Goal: Check status

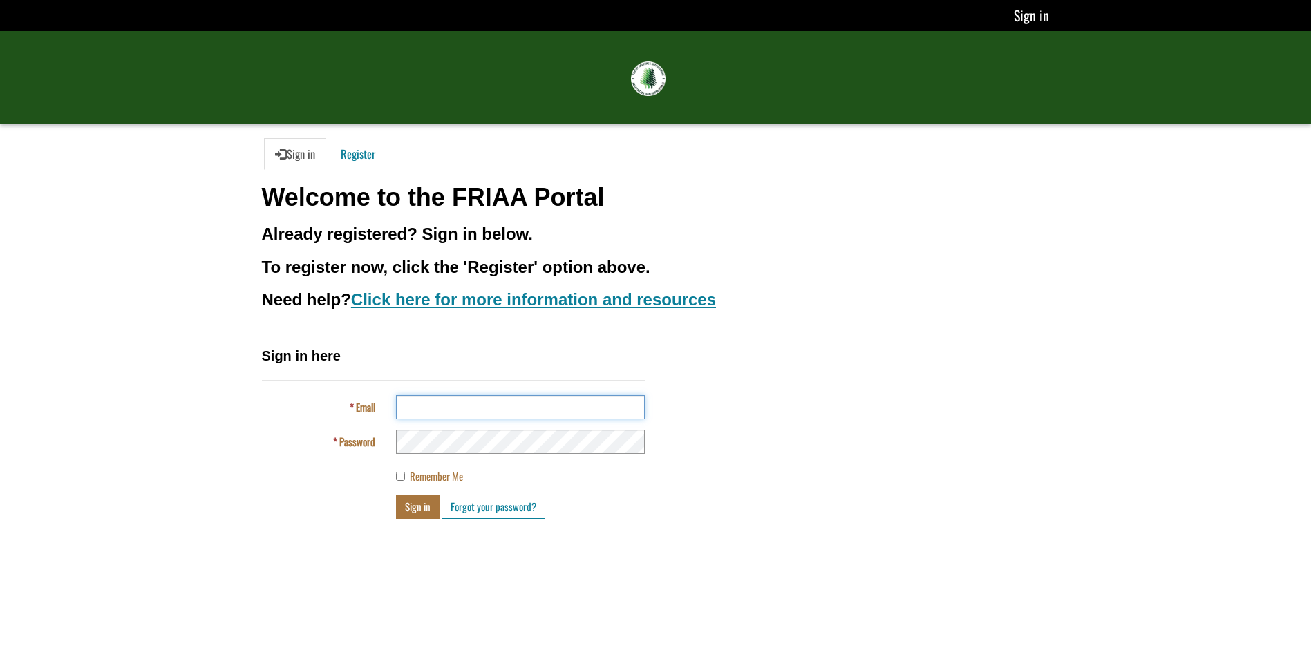
click at [504, 406] on input "Email" at bounding box center [520, 407] width 249 height 24
type input "**********"
click at [413, 511] on button "Sign in" at bounding box center [418, 507] width 44 height 24
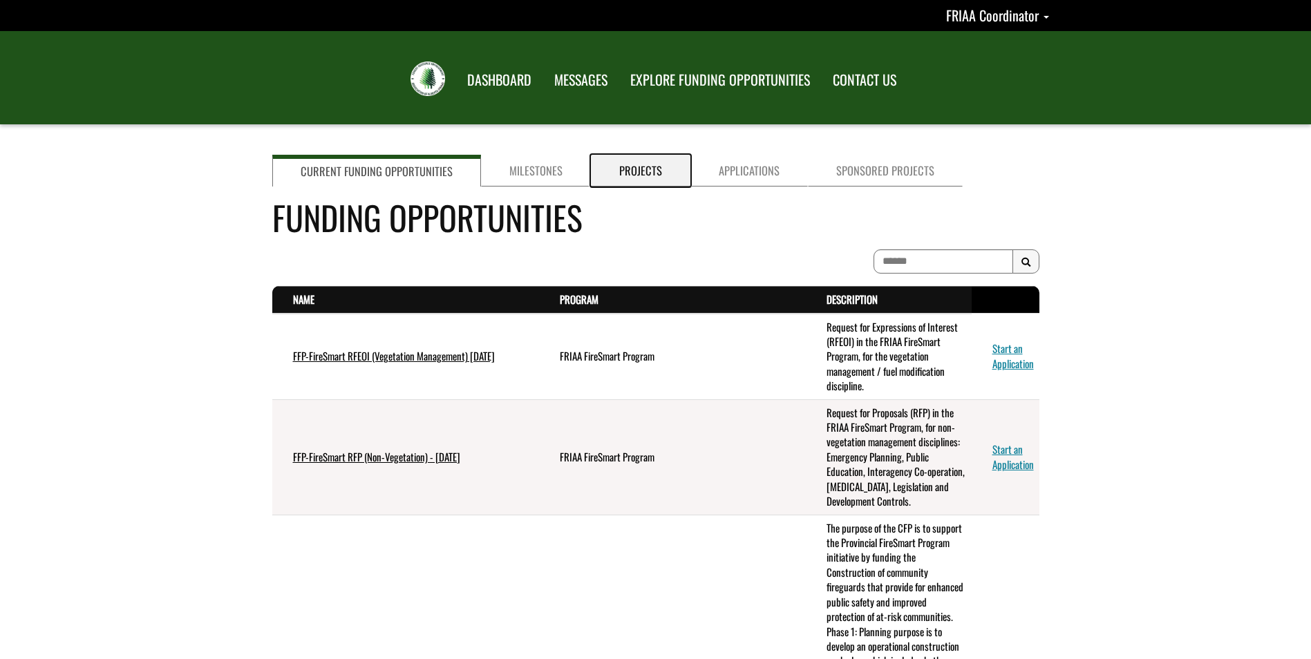
click at [616, 158] on link "Projects" at bounding box center [640, 171] width 99 height 32
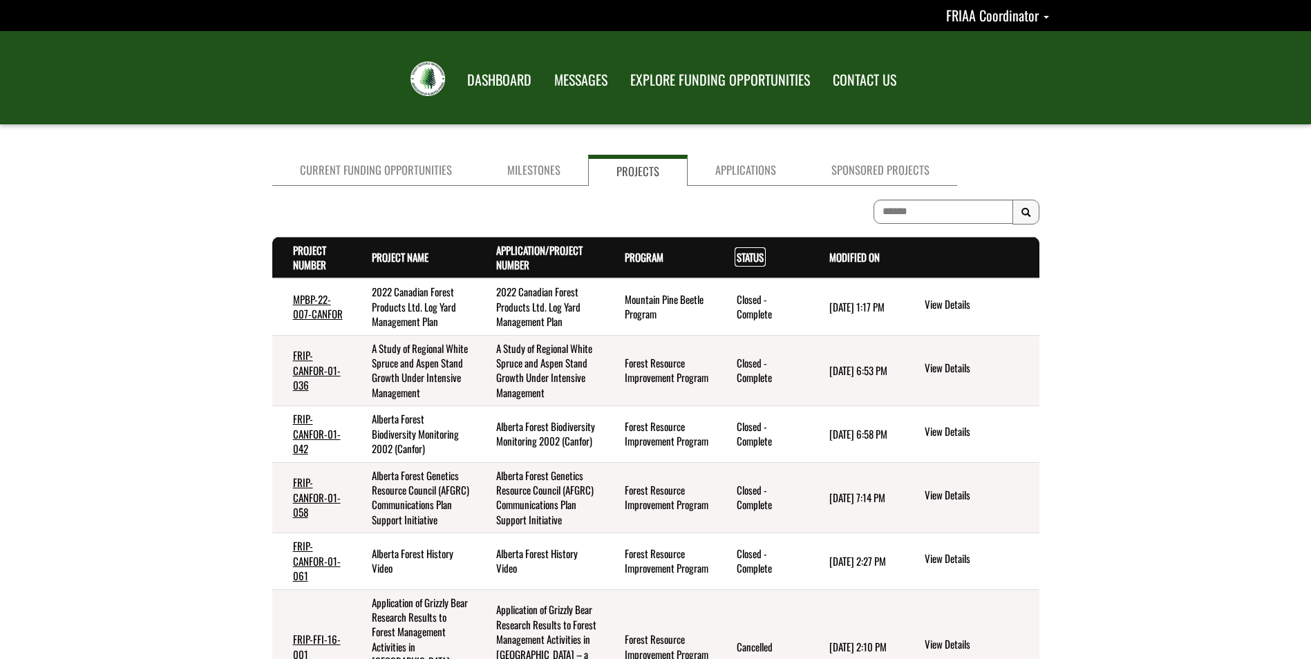
click at [749, 255] on link "Status . sort descending" at bounding box center [749, 256] width 27 height 15
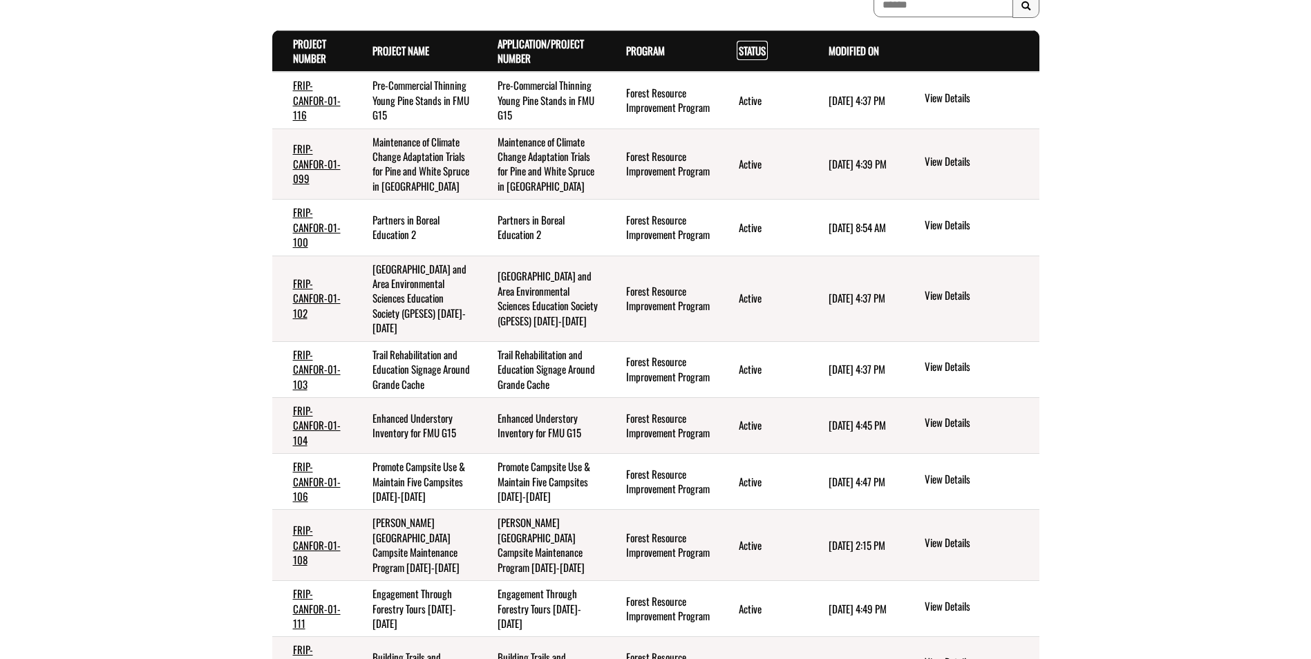
scroll to position [207, 0]
click at [65, 340] on div "Current Funding Opportunities Milestones Projects Applications Sponsored Projec…" at bounding box center [655, 366] width 1311 height 849
click at [106, 392] on div "Current Funding Opportunities Milestones Projects Applications Sponsored Projec…" at bounding box center [655, 366] width 1311 height 849
click at [113, 186] on div "Current Funding Opportunities Milestones Projects Applications Sponsored Projec…" at bounding box center [655, 366] width 1311 height 849
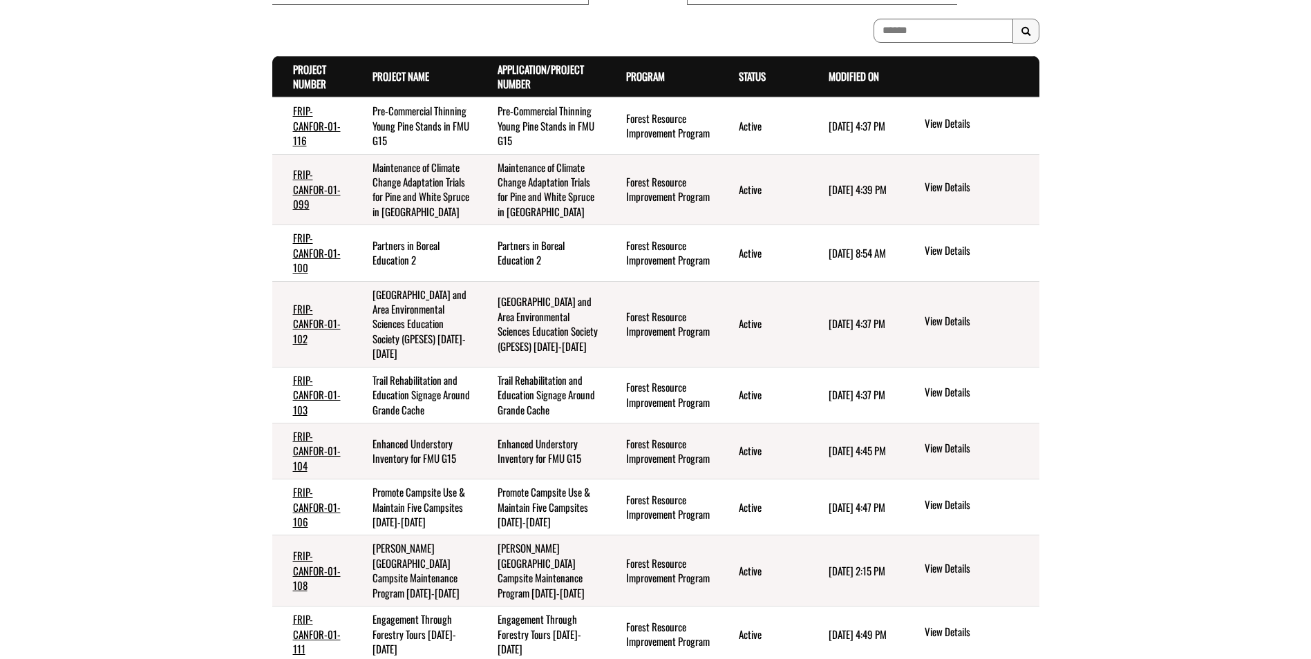
scroll to position [0, 0]
